Goal: Task Accomplishment & Management: Manage account settings

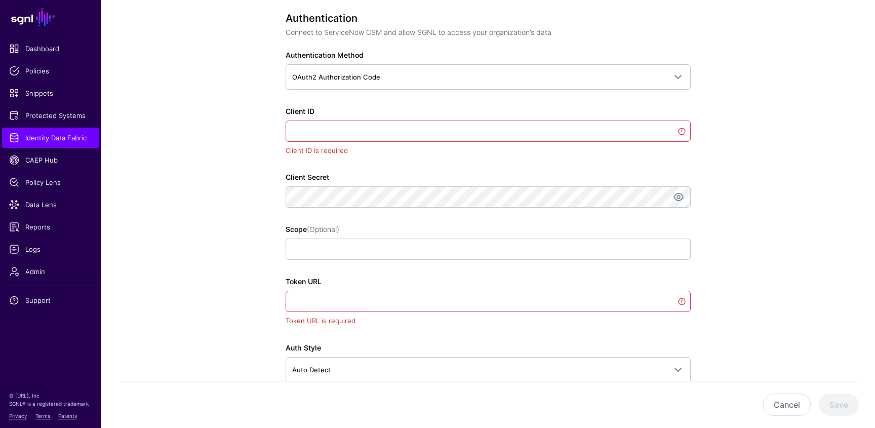
scroll to position [623, 0]
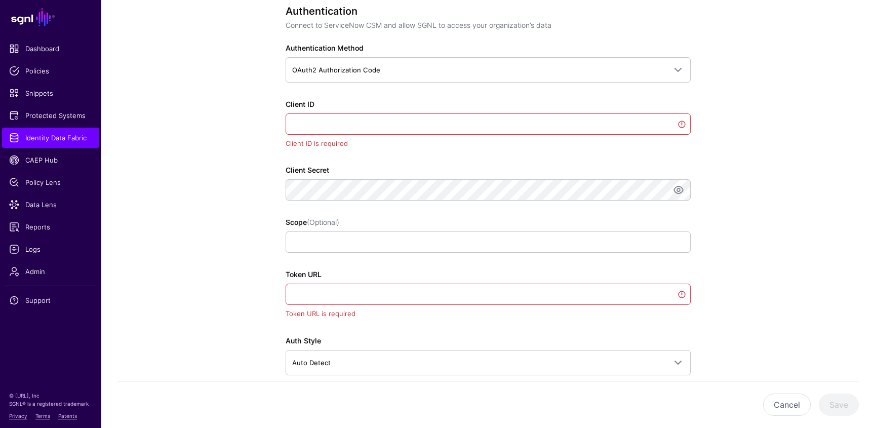
click at [329, 84] on div "**********" at bounding box center [488, 283] width 405 height 556
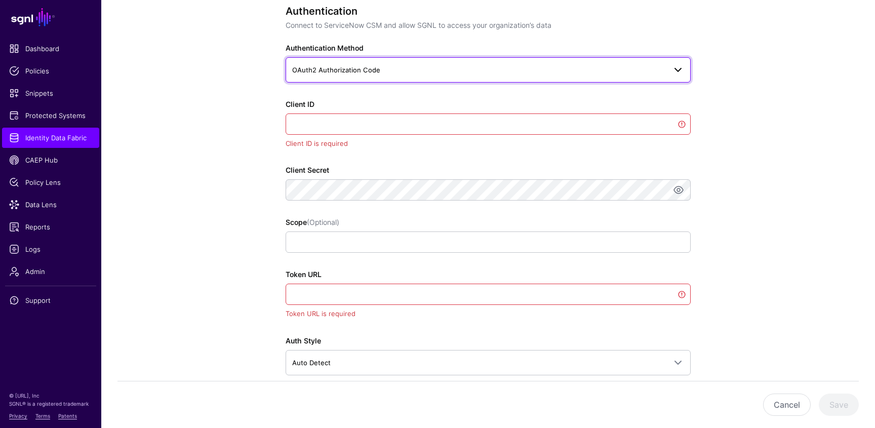
click at [343, 73] on span "OAuth2 Authorization Code" at bounding box center [336, 70] width 88 height 8
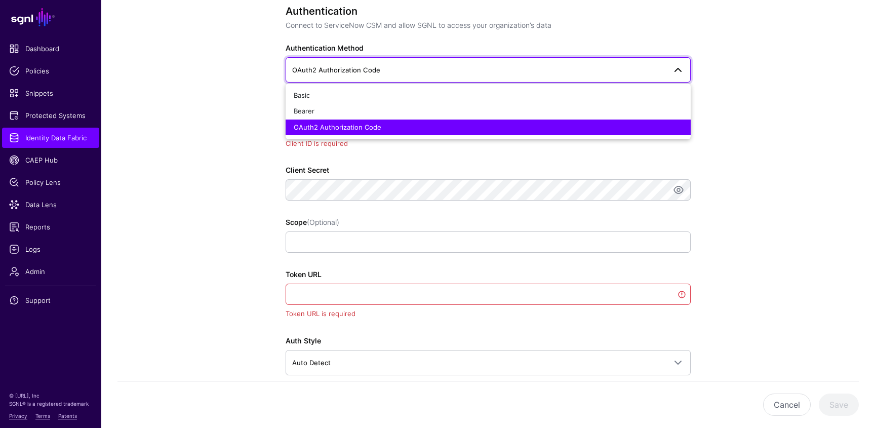
click at [345, 128] on span "OAuth2 Authorization Code" at bounding box center [338, 127] width 88 height 8
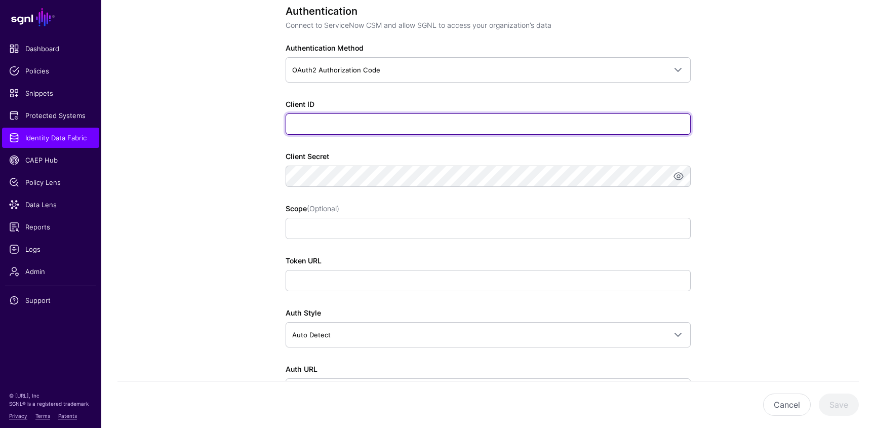
click at [315, 126] on input "Client ID" at bounding box center [488, 123] width 405 height 21
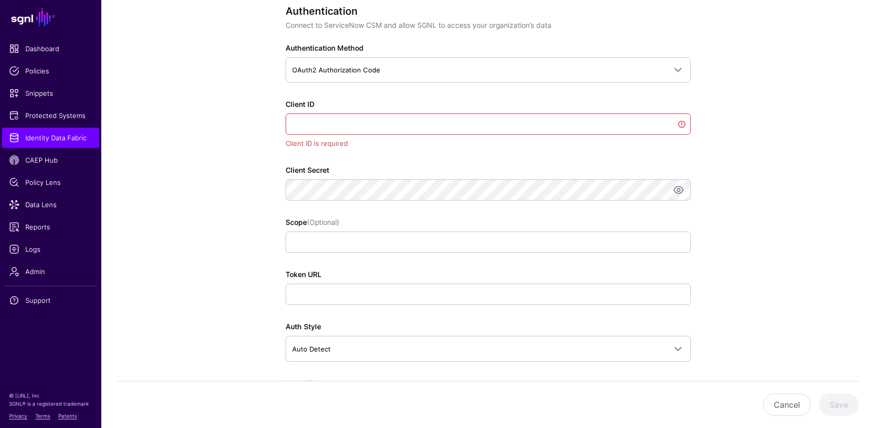
click at [251, 226] on app-datasources-details-form "**********" at bounding box center [488, 381] width 774 height 1804
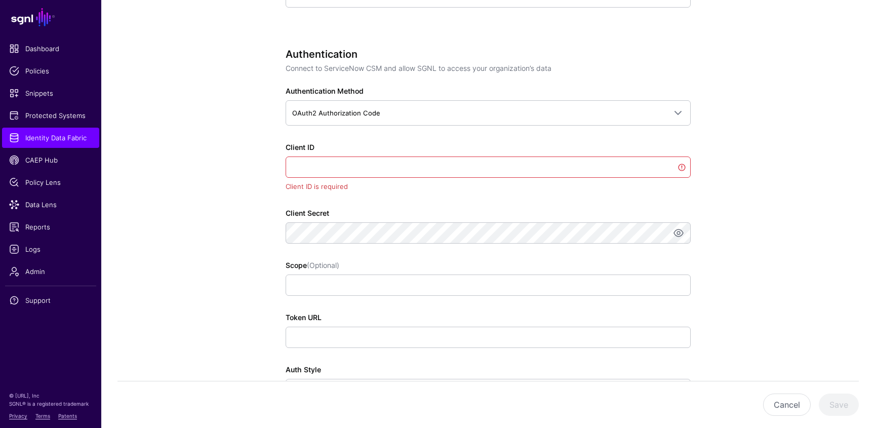
scroll to position [585, 0]
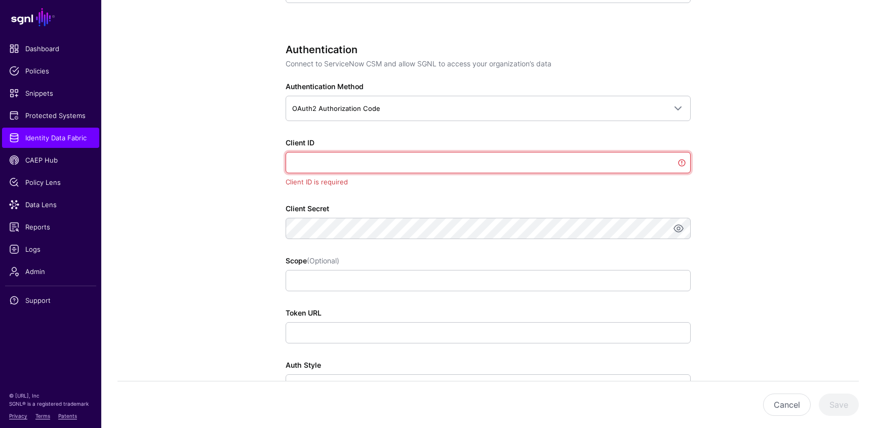
click at [331, 166] on input "Client ID" at bounding box center [488, 162] width 405 height 21
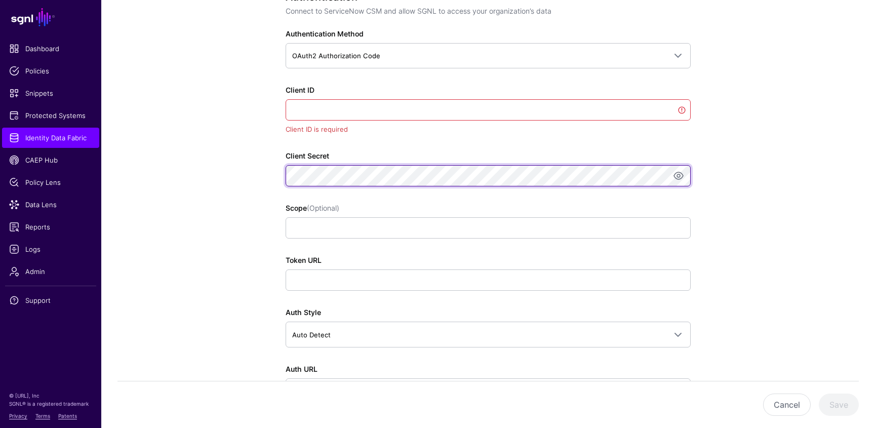
scroll to position [672, 0]
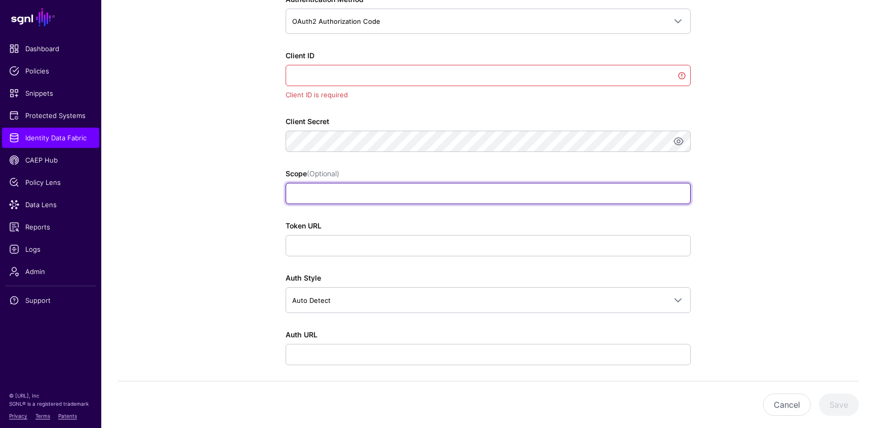
click at [323, 188] on input "Scope (Optional)" at bounding box center [488, 193] width 405 height 21
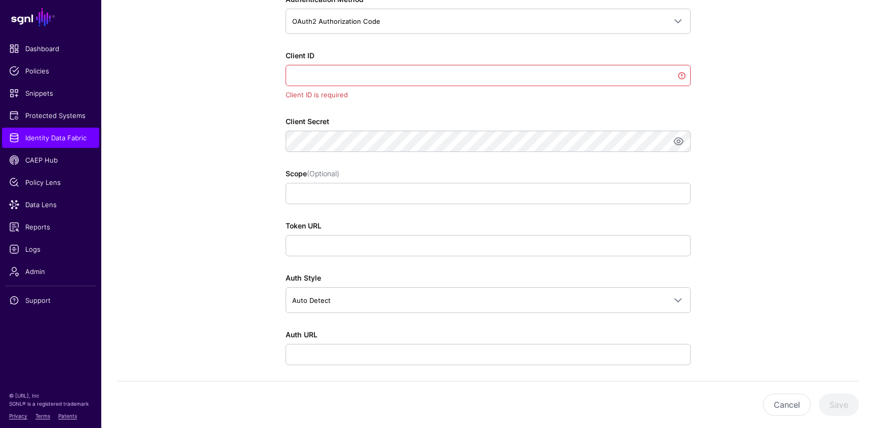
click at [308, 235] on div "Token URL" at bounding box center [488, 238] width 405 height 36
click at [236, 258] on app-datasources-details-form "**********" at bounding box center [488, 333] width 774 height 1804
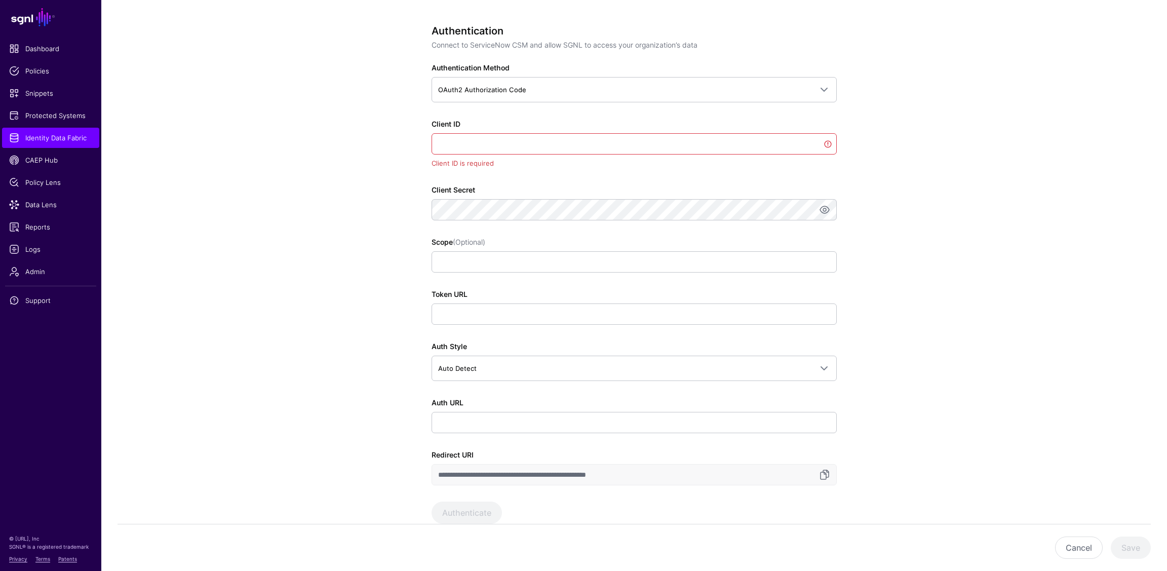
scroll to position [605, 0]
click at [450, 142] on input "Client ID" at bounding box center [634, 142] width 405 height 21
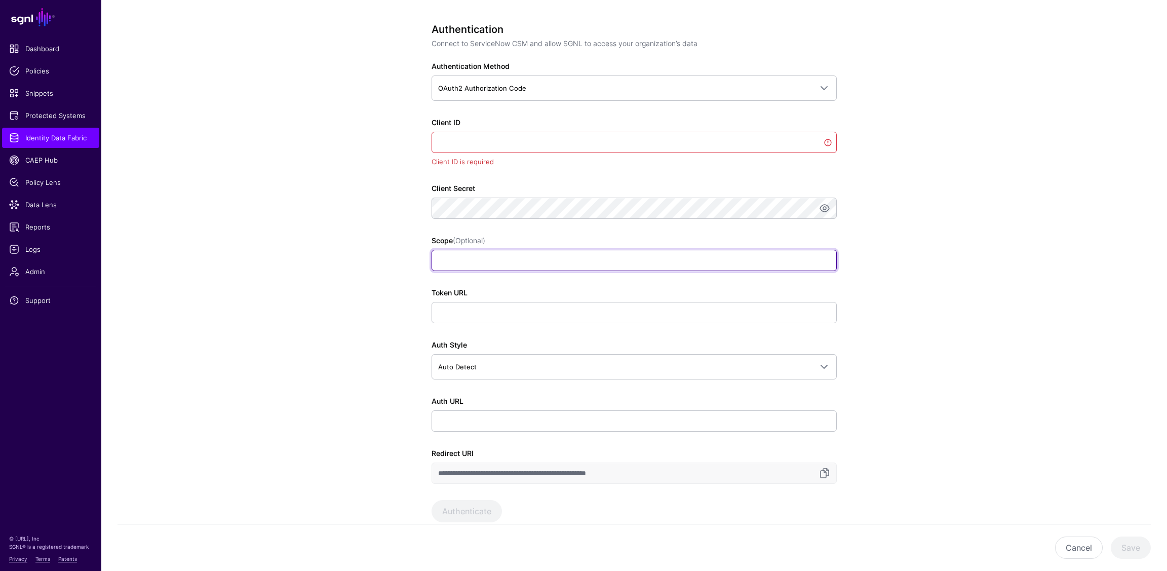
click at [454, 261] on input "Scope (Optional)" at bounding box center [634, 260] width 405 height 21
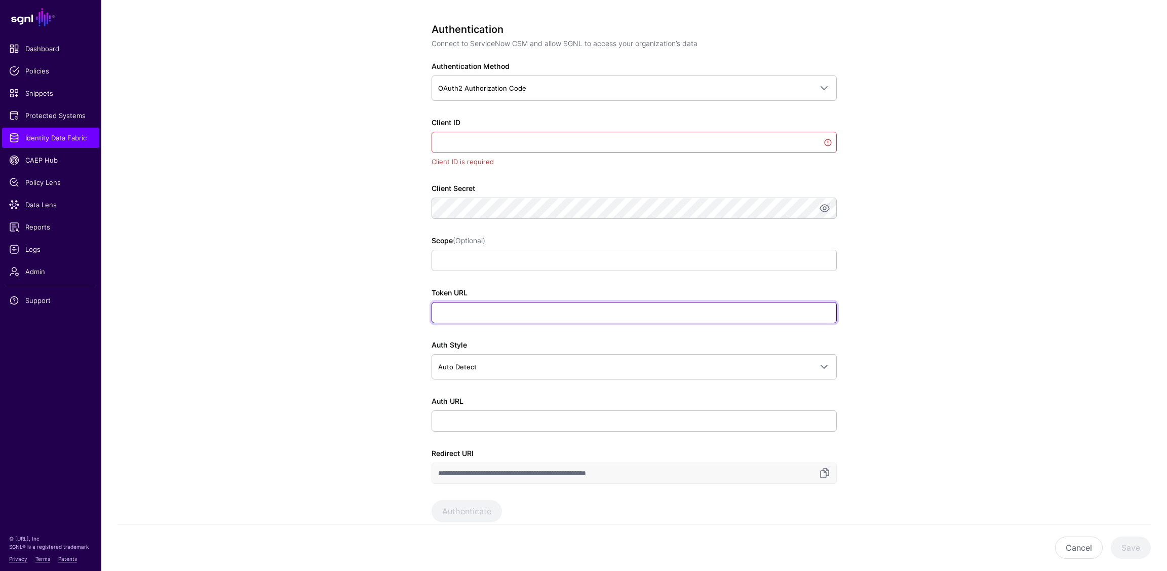
click at [450, 308] on input "Token URL" at bounding box center [634, 312] width 405 height 21
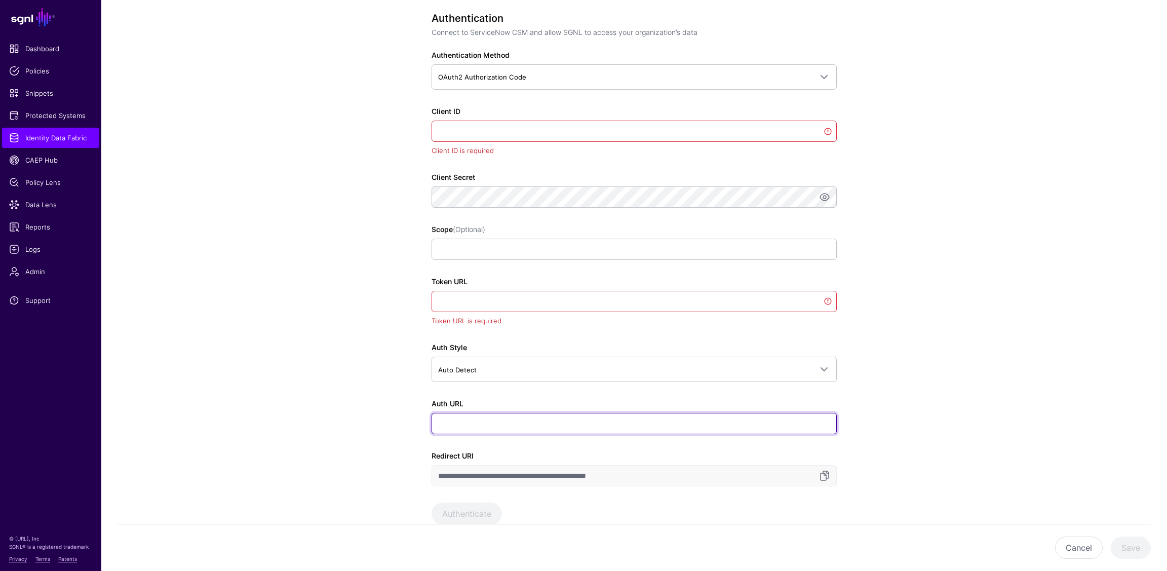
click at [465, 413] on input "Auth URL" at bounding box center [634, 423] width 405 height 21
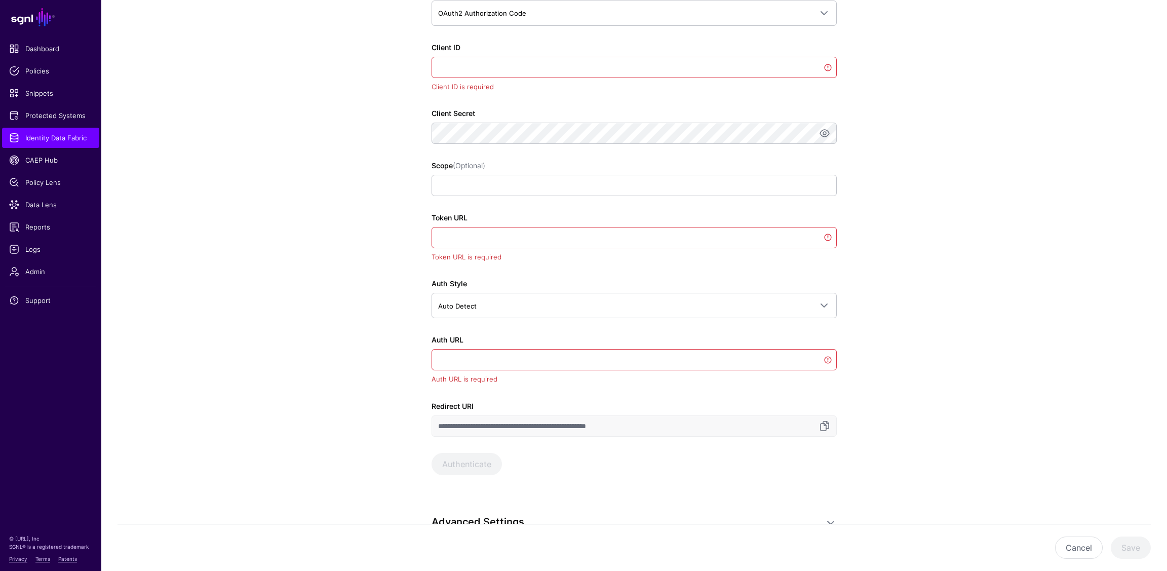
click at [391, 426] on app-datasources-details-form "**********" at bounding box center [634, 338] width 1066 height 1832
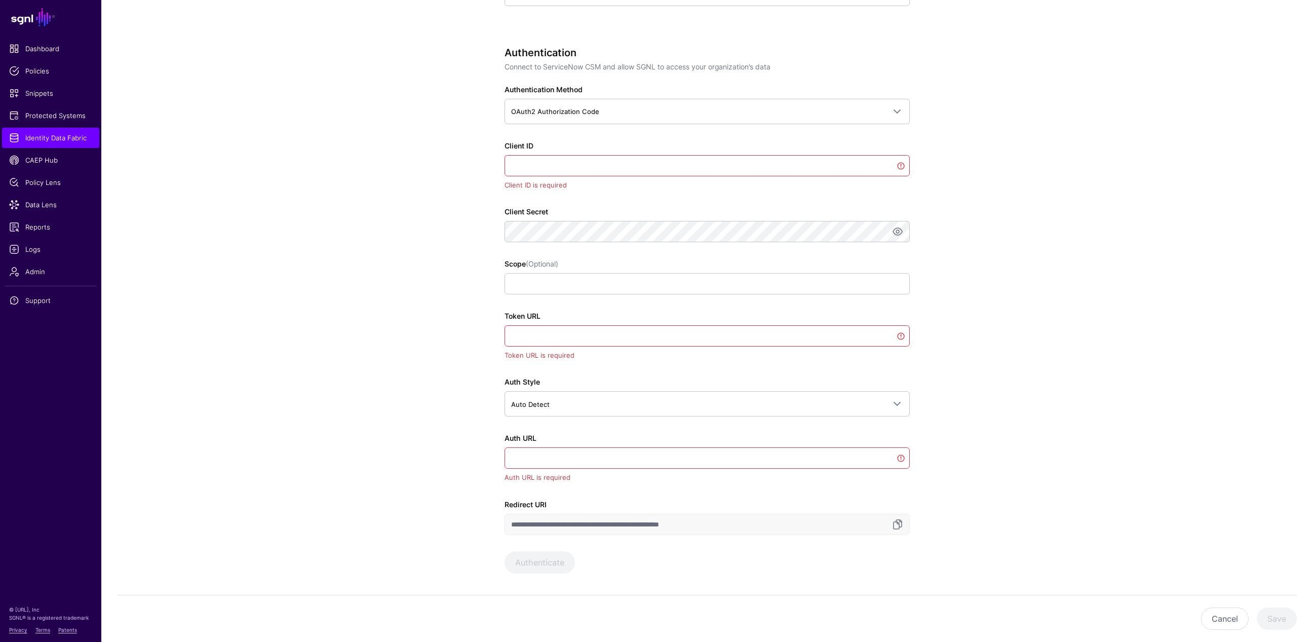
scroll to position [580, 0]
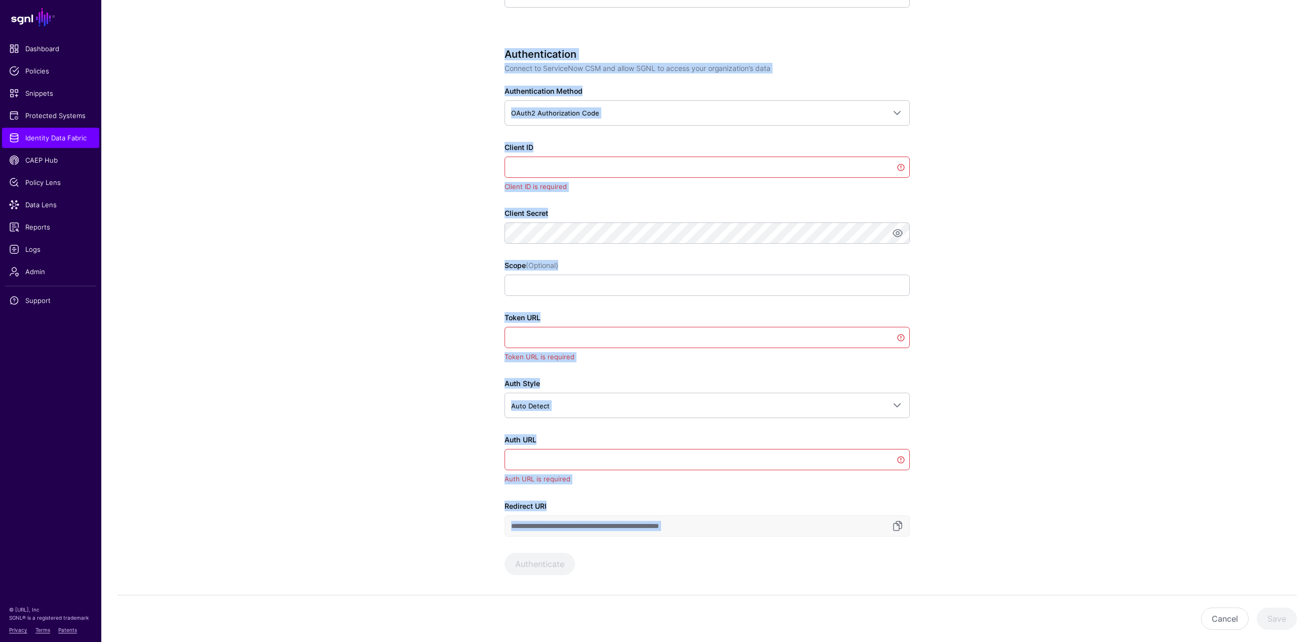
drag, startPoint x: 496, startPoint y: 44, endPoint x: 926, endPoint y: 539, distance: 655.4
click at [875, 428] on div "**********" at bounding box center [707, 438] width 470 height 1832
copy div "Authentication Connect to ServiceNow CSM and allow SGNL to access your organiza…"
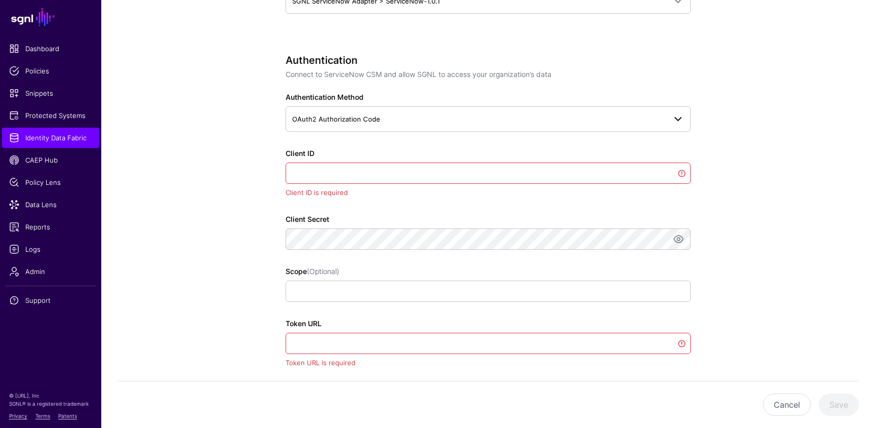
scroll to position [572, 0]
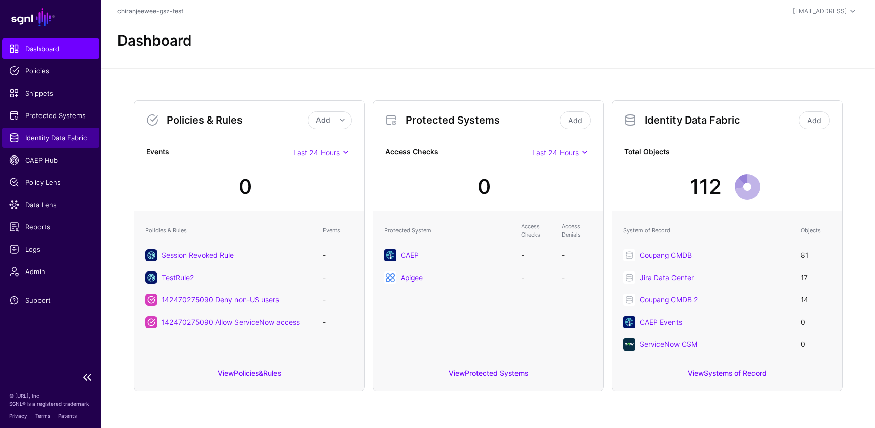
click at [49, 136] on span "Identity Data Fabric" at bounding box center [50, 138] width 83 height 10
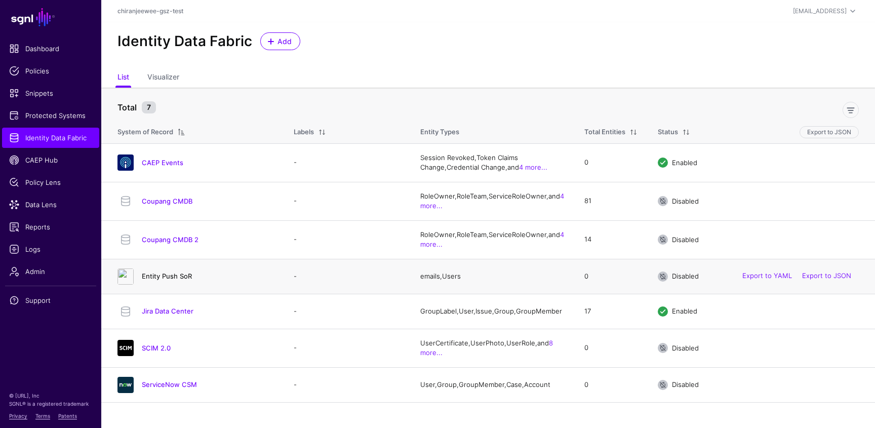
click at [182, 277] on link "Entity Push SoR" at bounding box center [167, 276] width 50 height 8
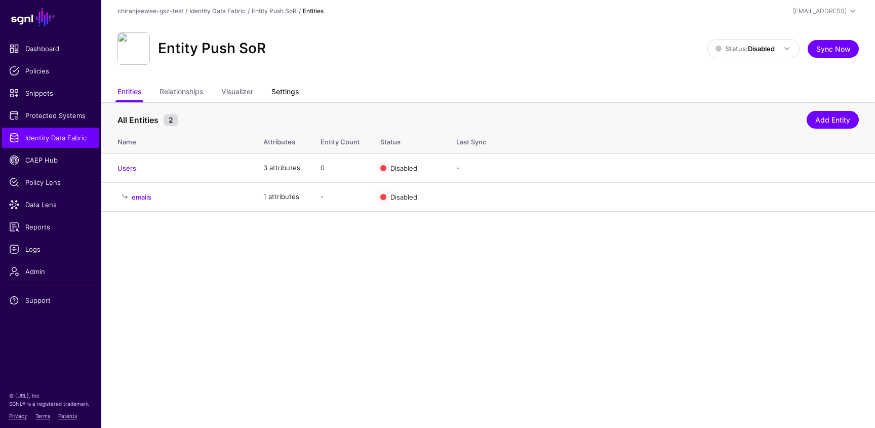
click at [291, 100] on link "Settings" at bounding box center [285, 92] width 27 height 19
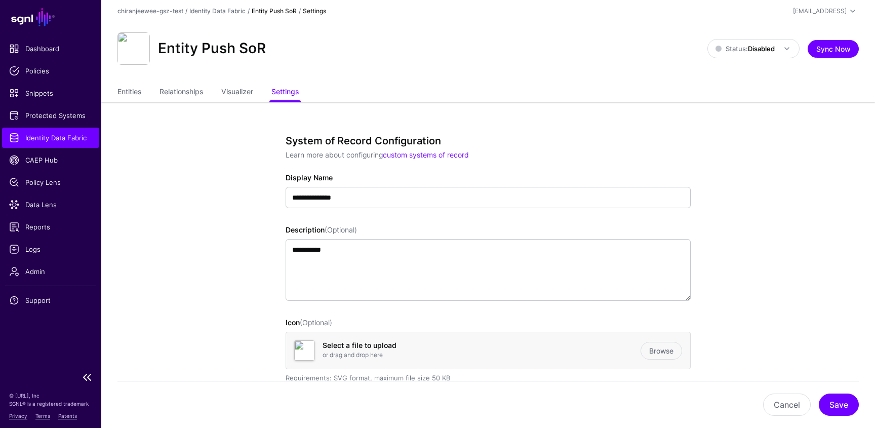
click at [74, 138] on span "Identity Data Fabric" at bounding box center [50, 138] width 83 height 10
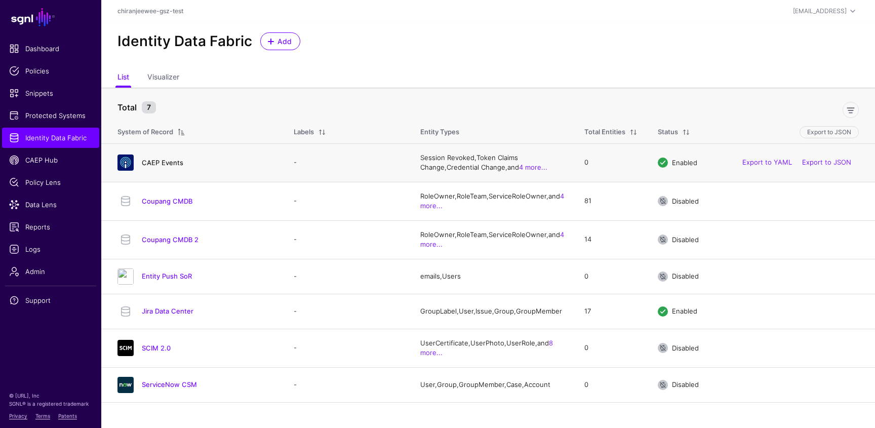
click at [164, 159] on link "CAEP Events" at bounding box center [163, 163] width 42 height 8
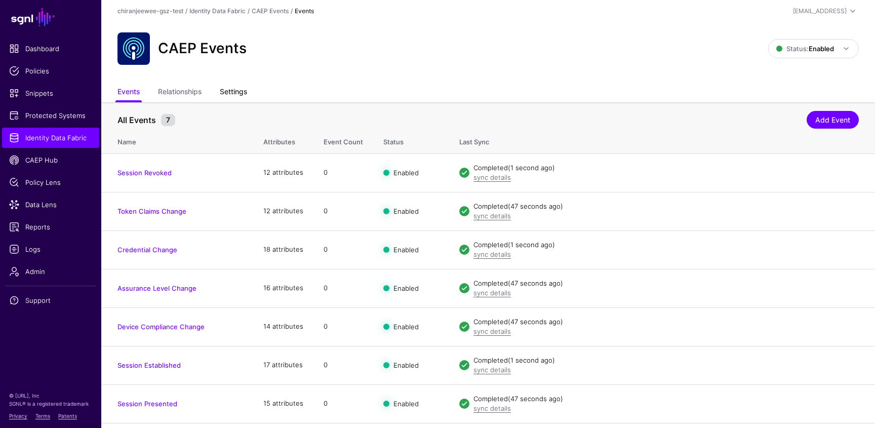
click at [232, 94] on link "Settings" at bounding box center [233, 92] width 27 height 19
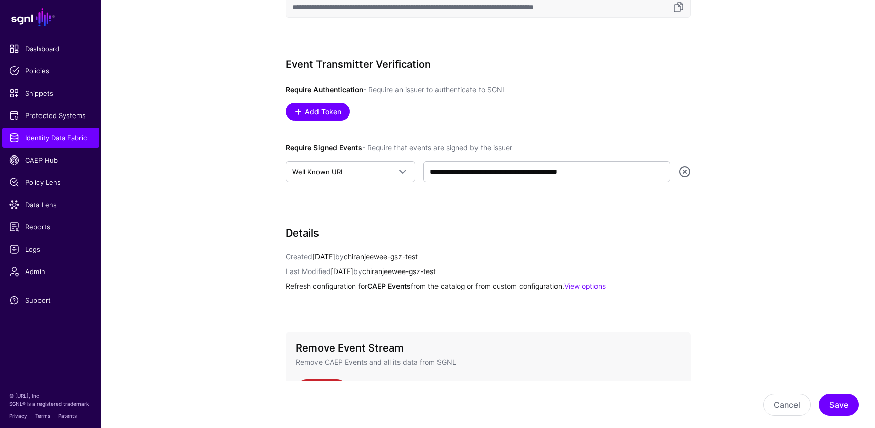
scroll to position [609, 0]
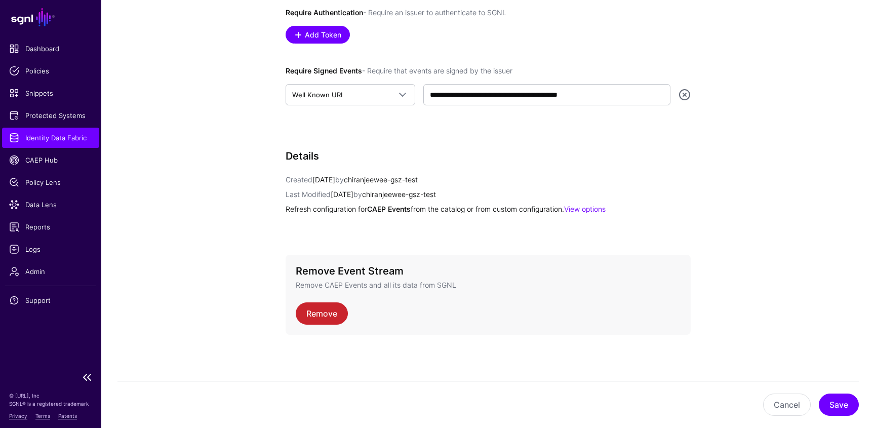
click at [15, 140] on span "Identity Data Fabric" at bounding box center [50, 138] width 83 height 10
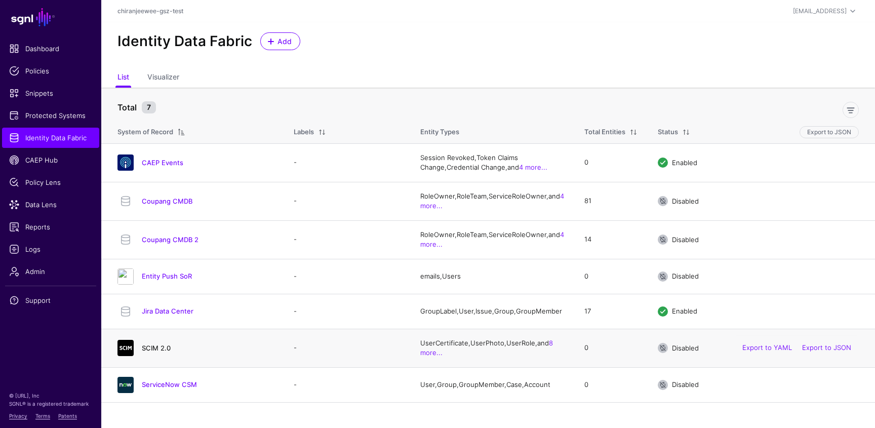
click at [160, 351] on link "SCIM 2.0" at bounding box center [156, 348] width 29 height 8
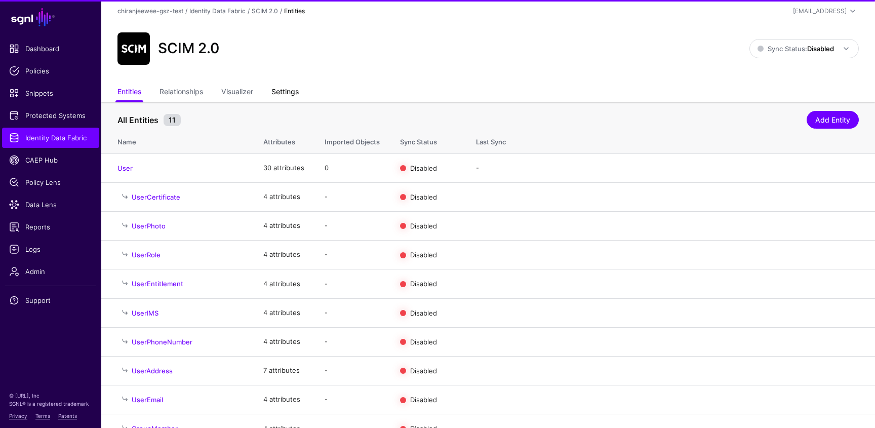
click at [293, 91] on link "Settings" at bounding box center [285, 92] width 27 height 19
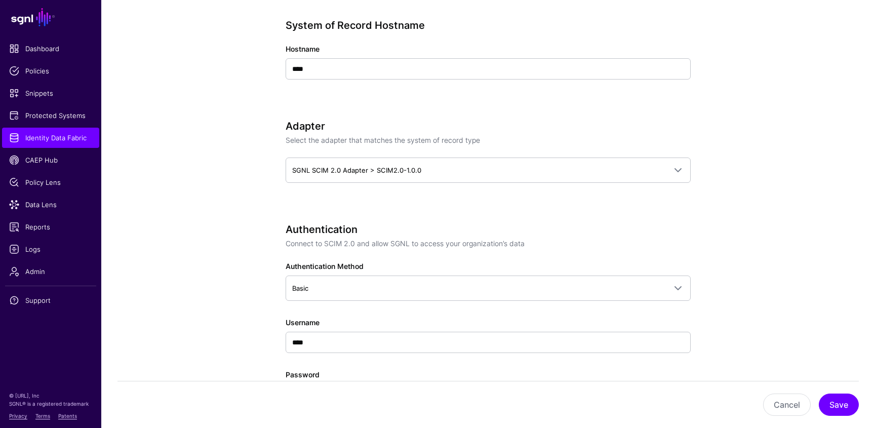
scroll to position [474, 0]
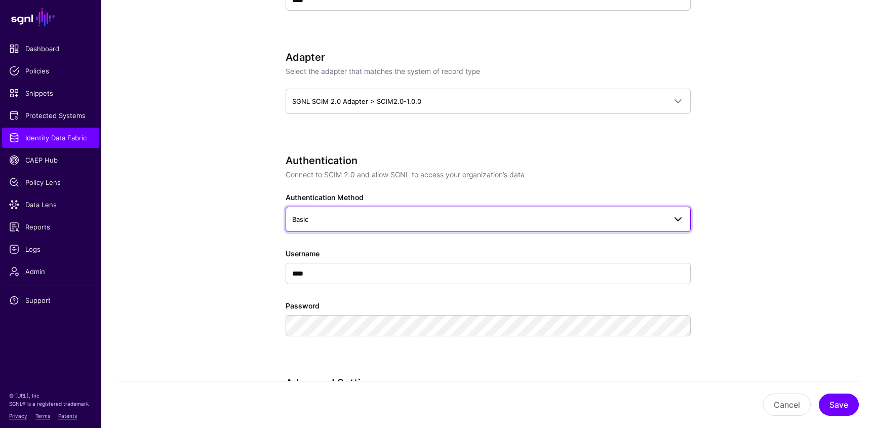
click at [324, 220] on span "Basic" at bounding box center [479, 219] width 374 height 11
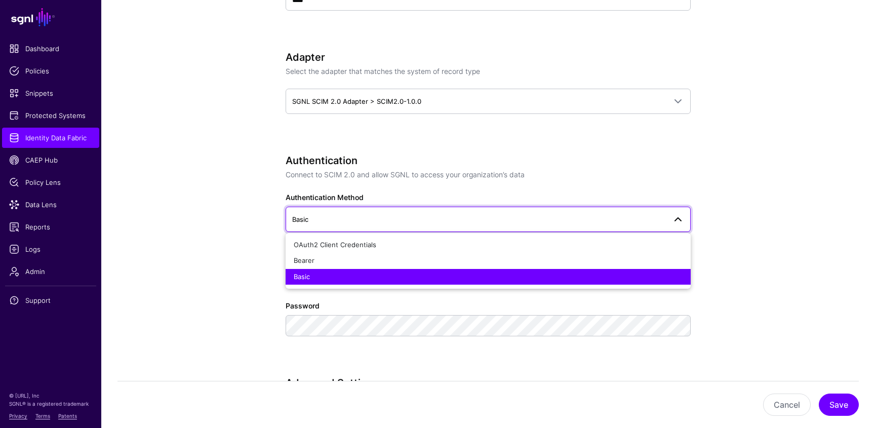
scroll to position [508, 0]
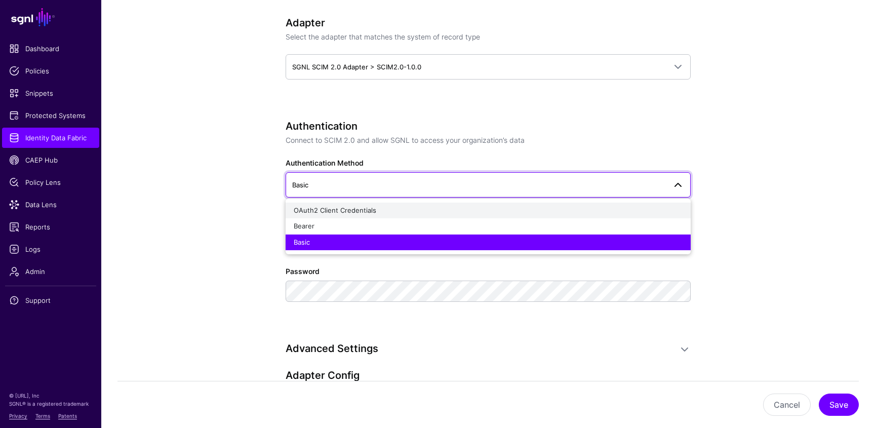
click at [318, 214] on div "OAuth2 Client Credentials" at bounding box center [488, 211] width 389 height 10
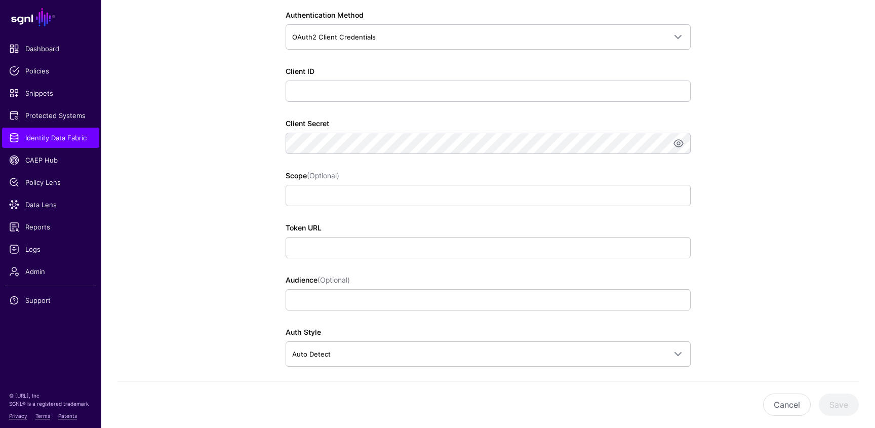
scroll to position [0, 0]
